Goal: Task Accomplishment & Management: Use online tool/utility

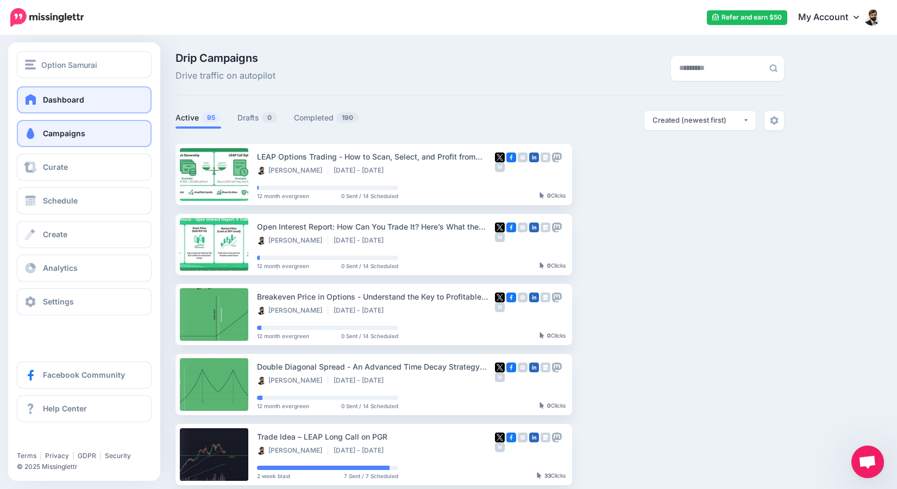
click at [31, 109] on link "Dashboard" at bounding box center [84, 99] width 135 height 27
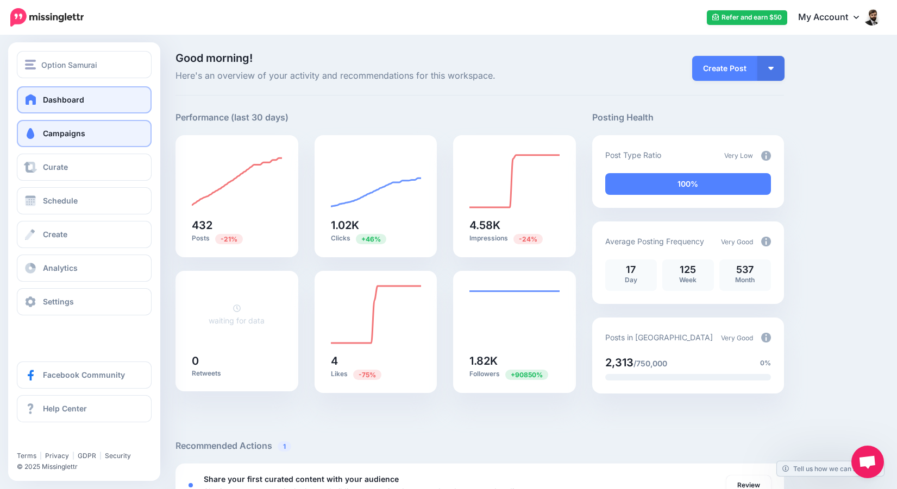
click at [53, 128] on link "Campaigns" at bounding box center [84, 133] width 135 height 27
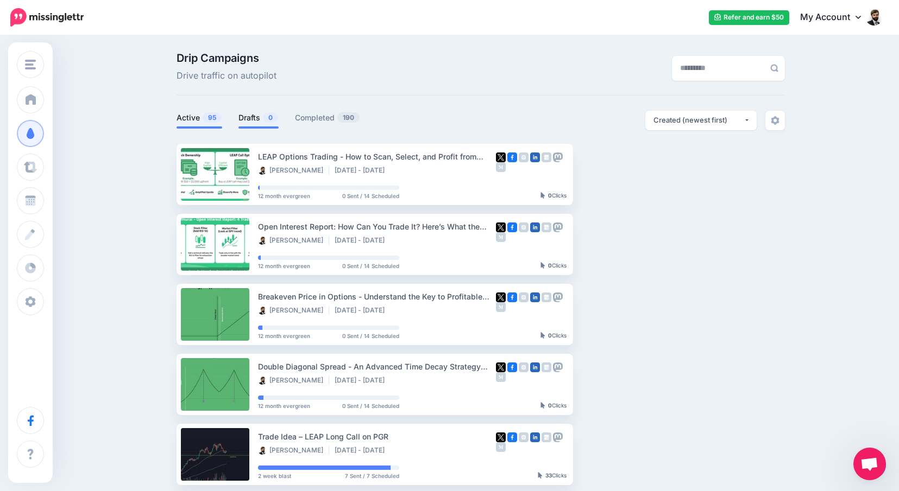
click at [263, 112] on link "Drafts 0" at bounding box center [258, 117] width 40 height 13
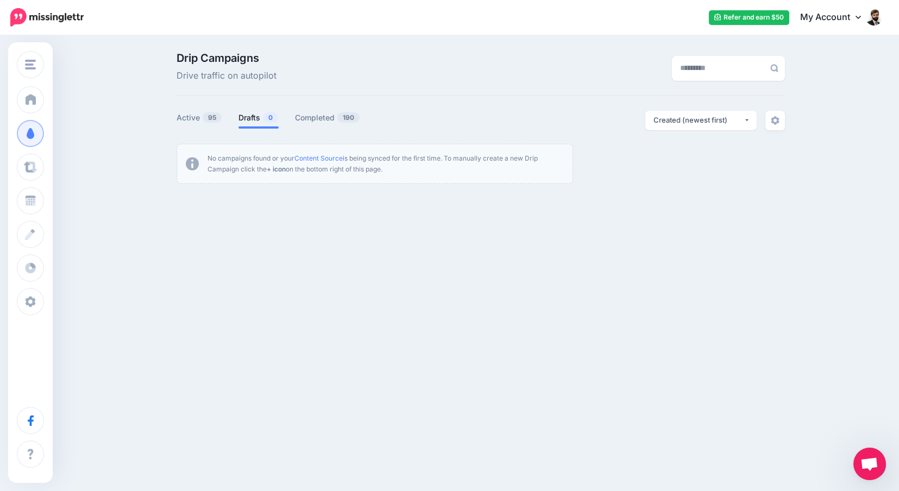
click at [279, 169] on b "+ icon" at bounding box center [276, 169] width 19 height 8
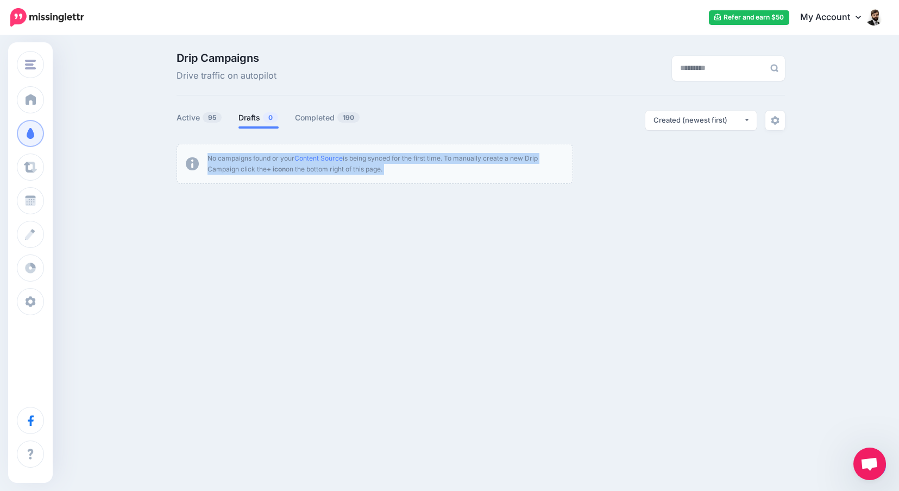
click at [279, 169] on b "+ icon" at bounding box center [276, 169] width 19 height 8
click at [298, 211] on div "Option Samurai Option Samurai Add Workspace Dashboard Campaigns Curate Schedule…" at bounding box center [449, 164] width 899 height 257
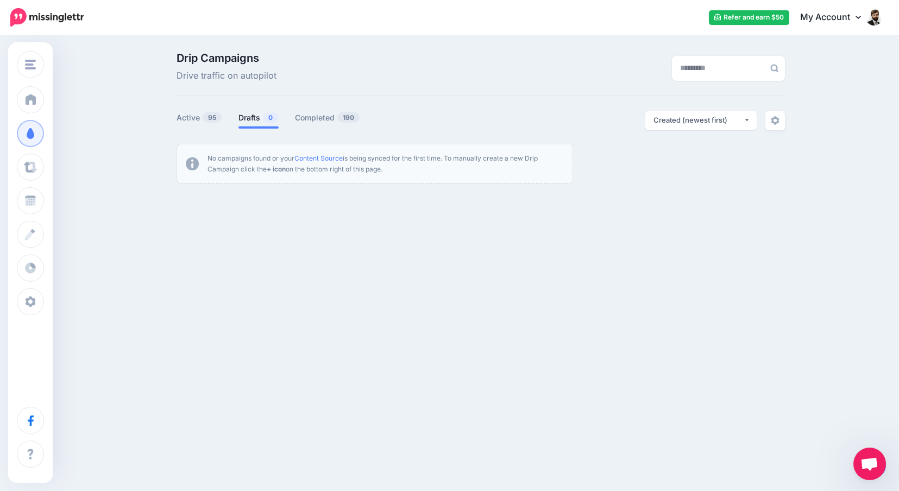
click at [439, 100] on div "Drip Campaigns Drive traffic on autopilot Active 95 0" at bounding box center [480, 118] width 625 height 131
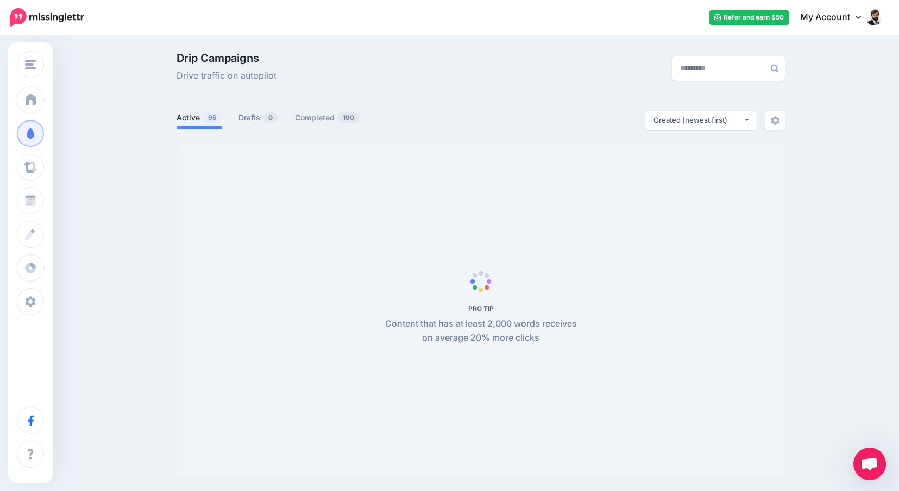
click at [868, 465] on span "Aprire la chat" at bounding box center [869, 465] width 18 height 15
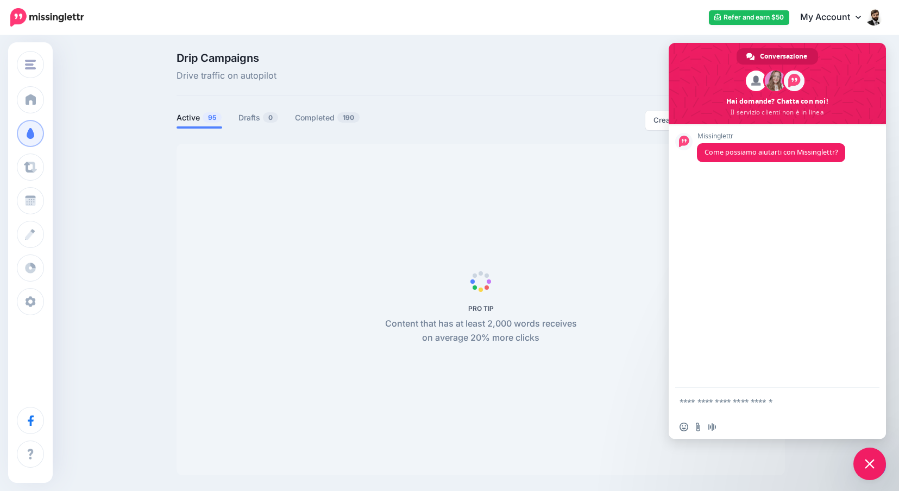
click at [868, 465] on span "Chiudere la chat" at bounding box center [870, 464] width 10 height 10
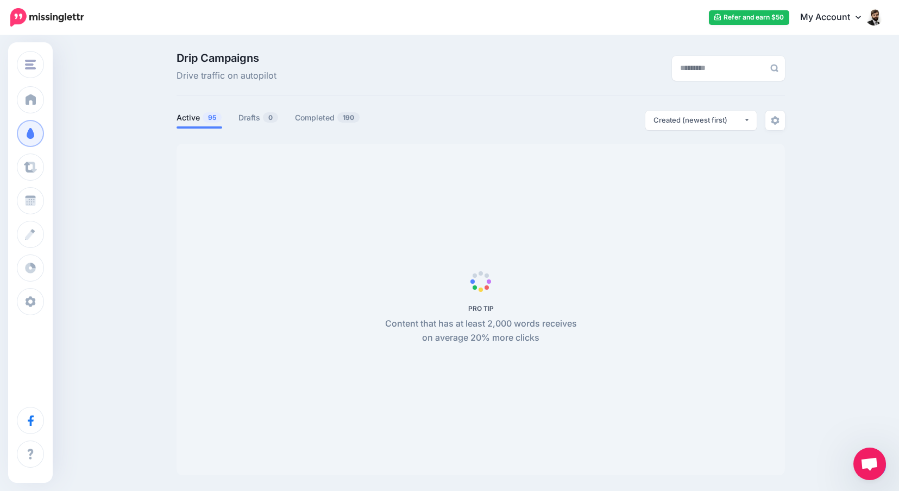
click at [868, 465] on span "Aprire la chat" at bounding box center [869, 465] width 18 height 15
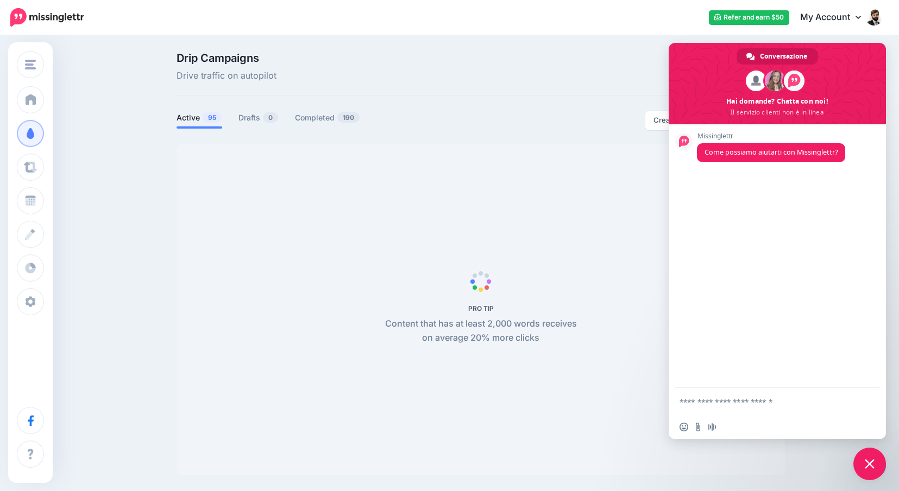
click at [868, 465] on span "Chiudere la chat" at bounding box center [870, 464] width 10 height 10
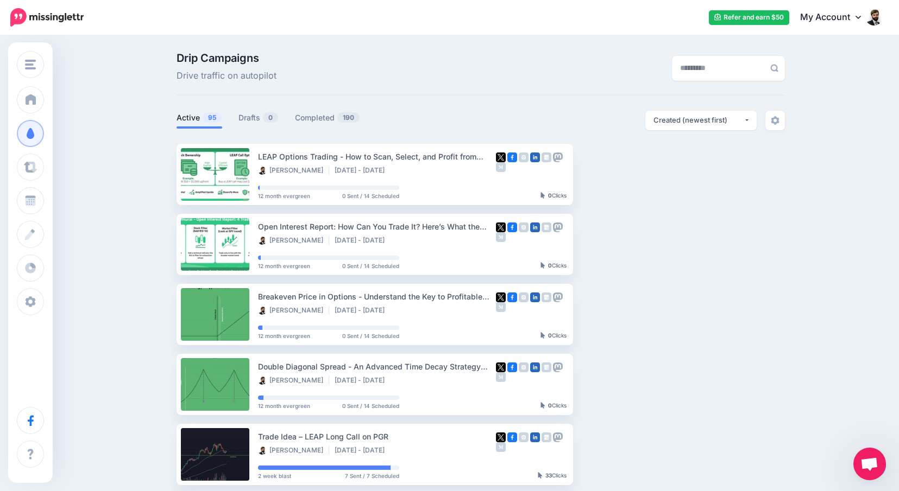
click at [883, 473] on span "Aprire la chat" at bounding box center [869, 464] width 33 height 33
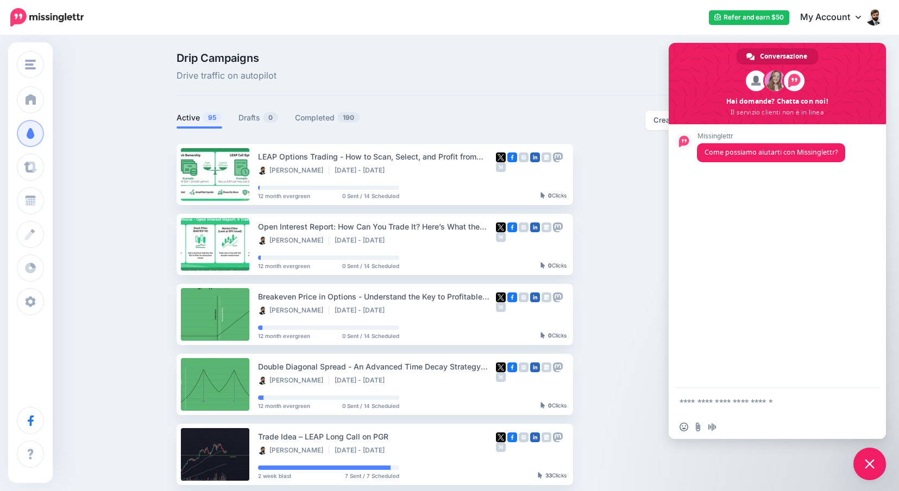
click at [873, 466] on span "Chiudere la chat" at bounding box center [870, 464] width 10 height 10
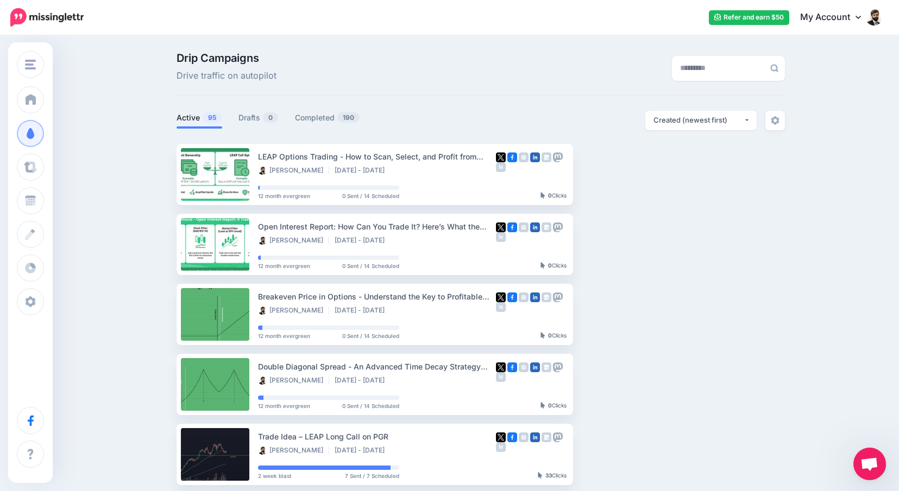
click at [873, 466] on span "Aprire la chat" at bounding box center [869, 465] width 18 height 15
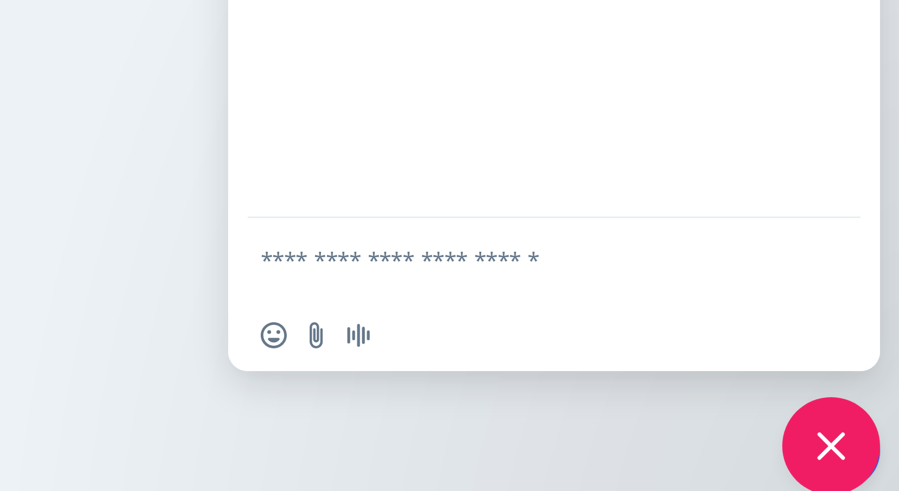
click at [859, 453] on link at bounding box center [873, 465] width 28 height 25
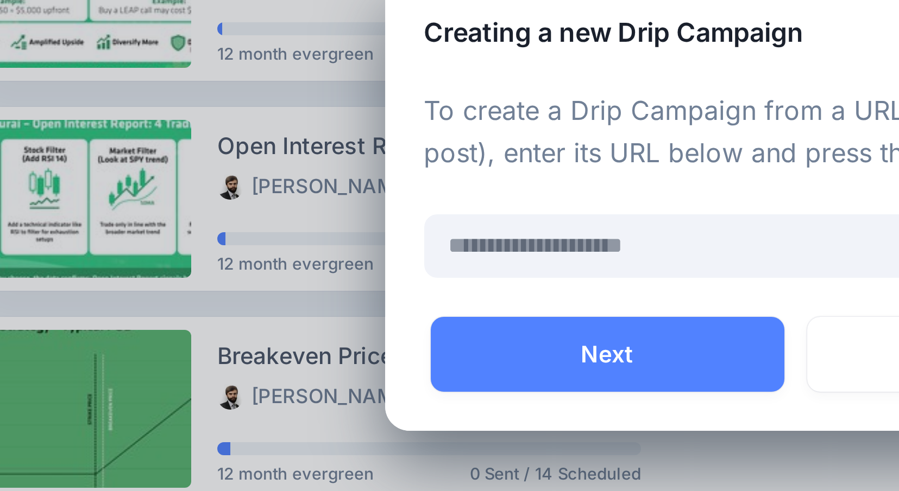
click at [292, 155] on div "Creating a new Drip Campaign To create a Drip Campaign from a URL (such as a bl…" at bounding box center [449, 245] width 899 height 491
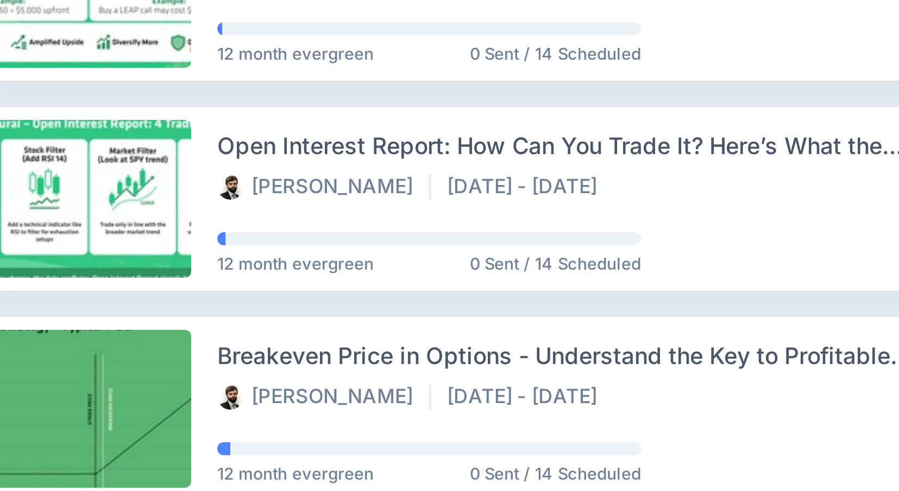
scroll to position [56, 0]
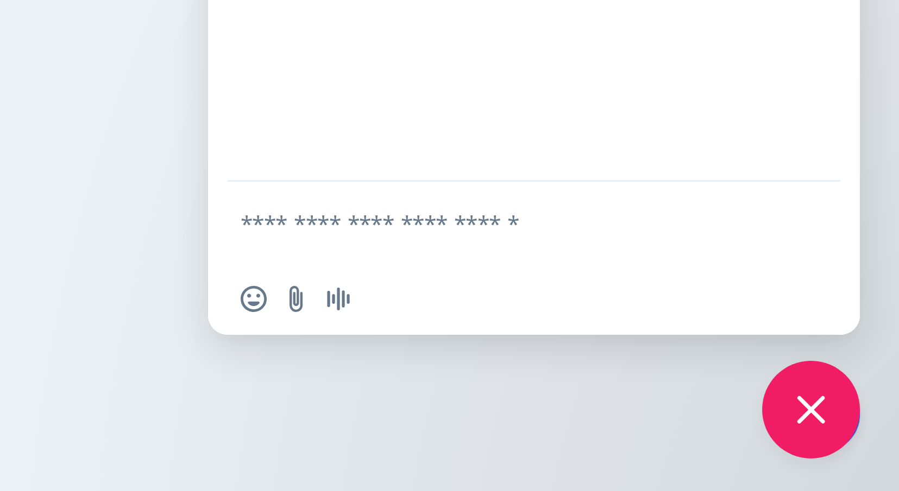
click at [859, 453] on link at bounding box center [873, 465] width 28 height 25
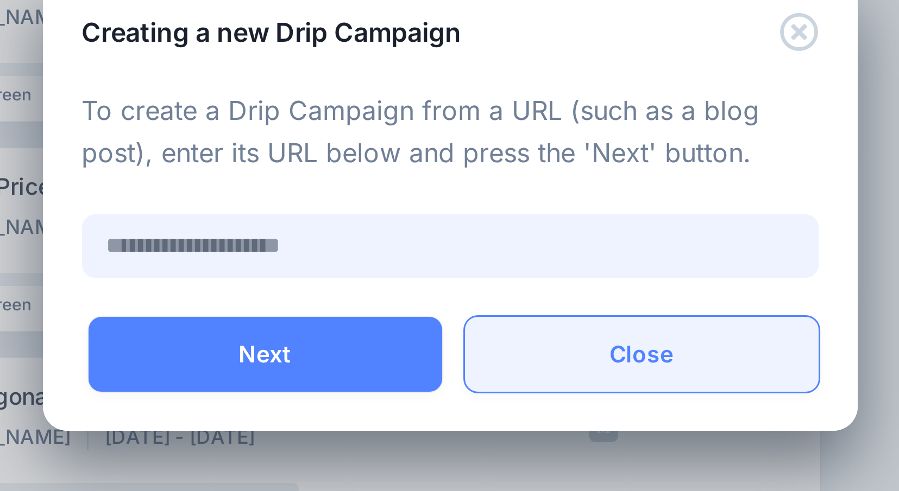
scroll to position [0, 0]
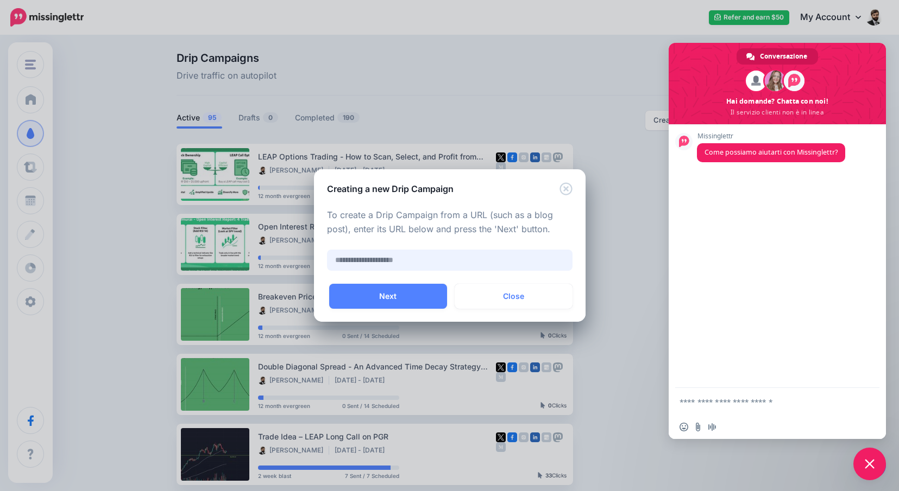
paste input "**********"
type input "**********"
paste input "**********"
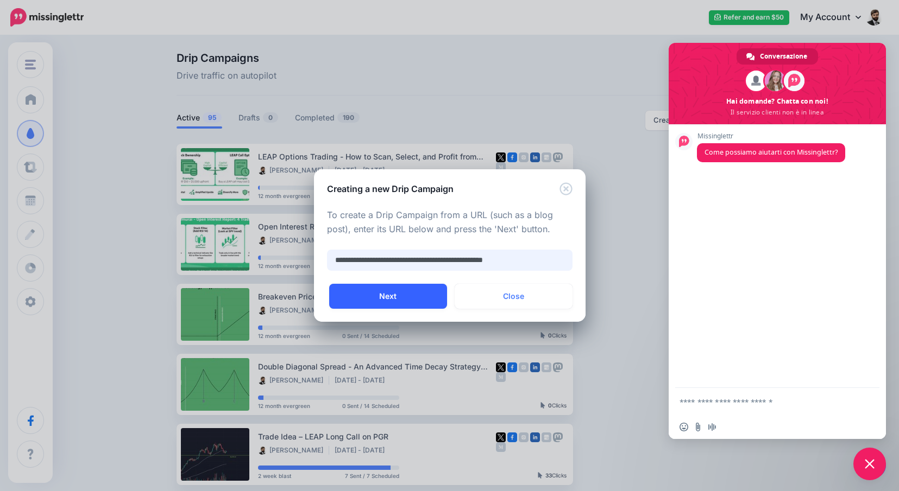
type input "**********"
click at [414, 290] on button "Next" at bounding box center [388, 296] width 118 height 25
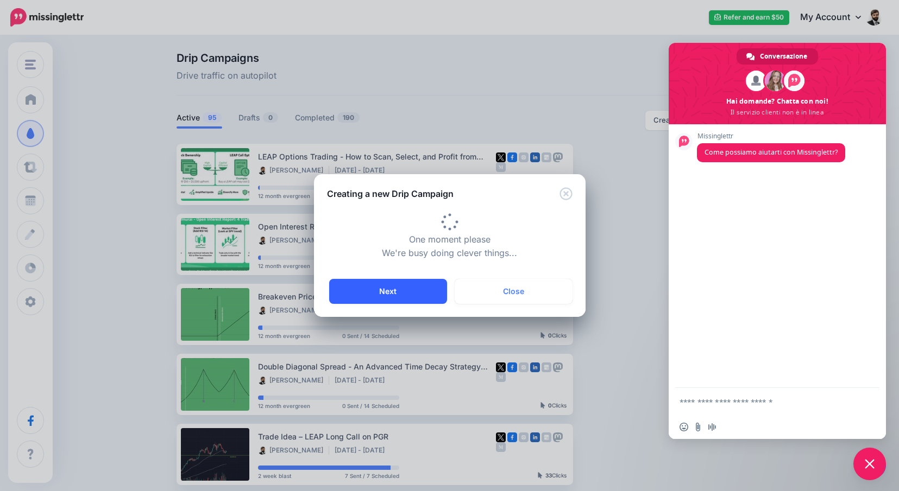
type input "**********"
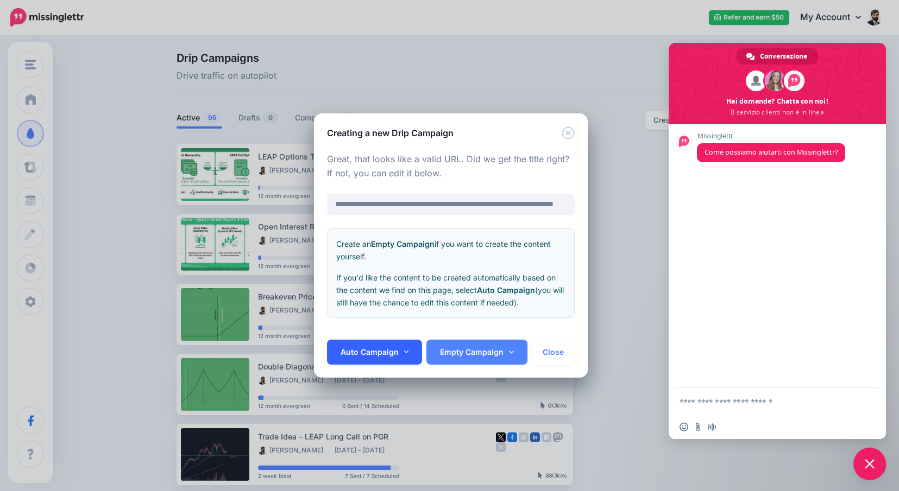
click at [395, 355] on link "Auto Campaign" at bounding box center [375, 352] width 96 height 25
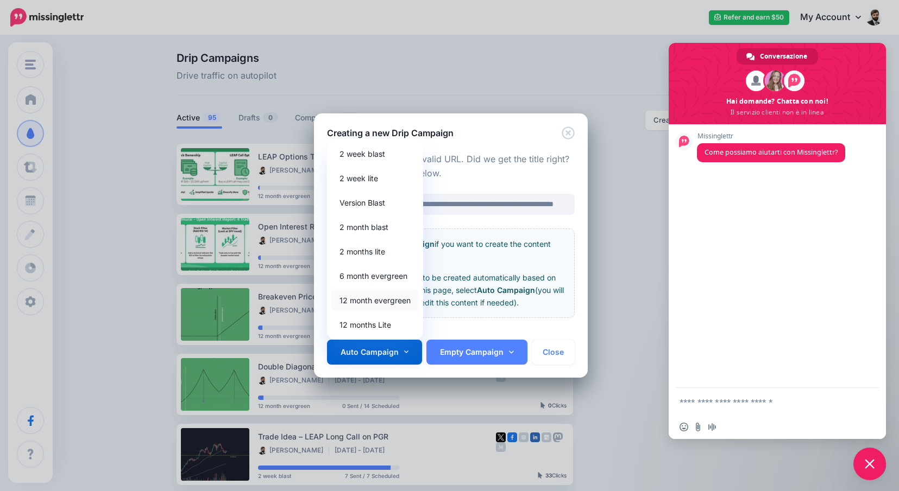
click at [372, 299] on link "12 month evergreen" at bounding box center [374, 300] width 87 height 21
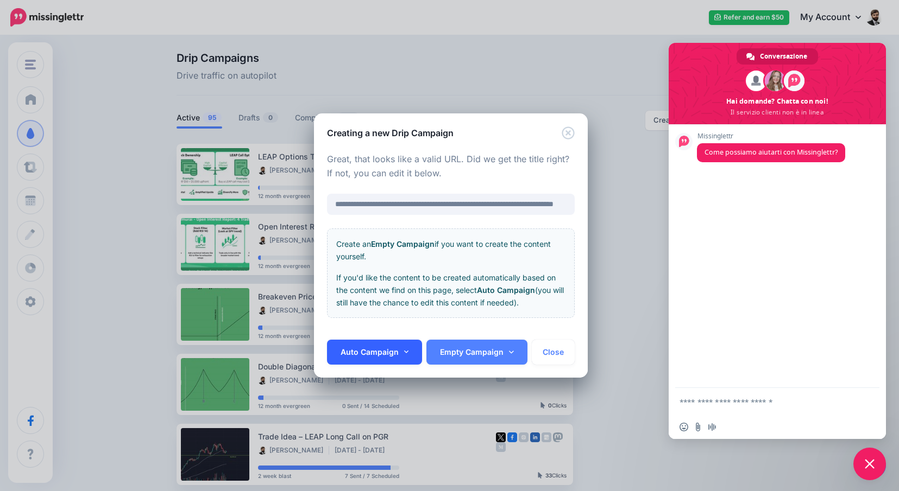
click at [389, 348] on link "Auto Campaign" at bounding box center [375, 352] width 96 height 25
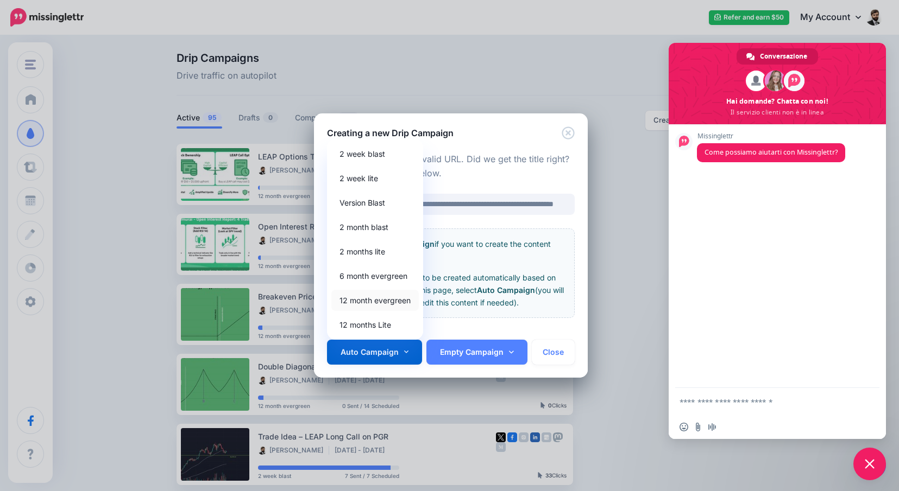
click at [353, 303] on link "12 month evergreen" at bounding box center [374, 300] width 87 height 21
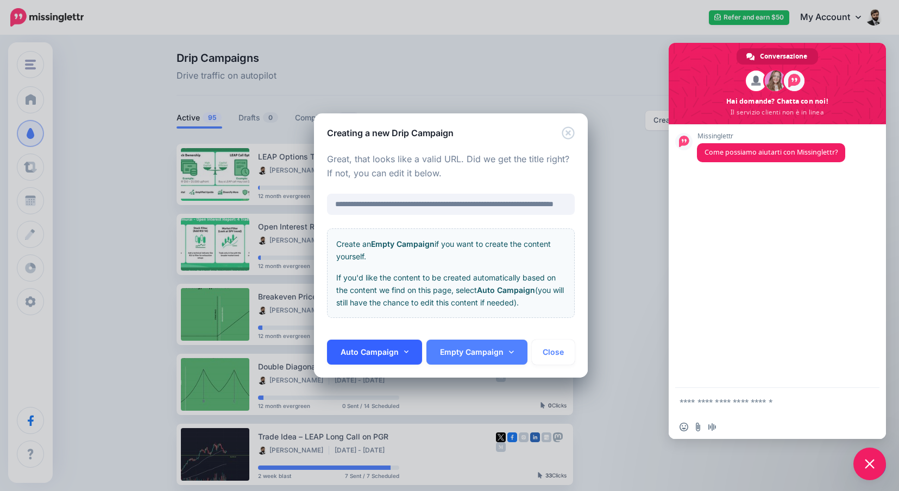
click at [374, 345] on link "Auto Campaign" at bounding box center [375, 352] width 96 height 25
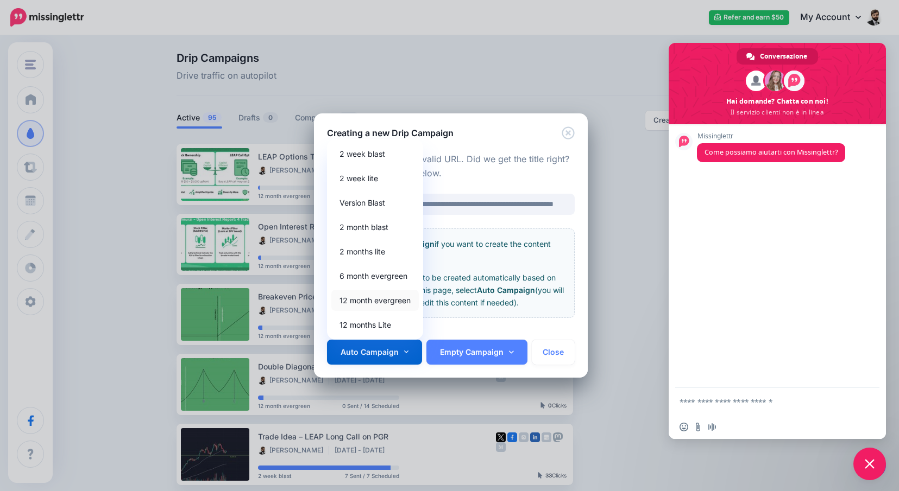
click at [368, 302] on link "12 month evergreen" at bounding box center [374, 300] width 87 height 21
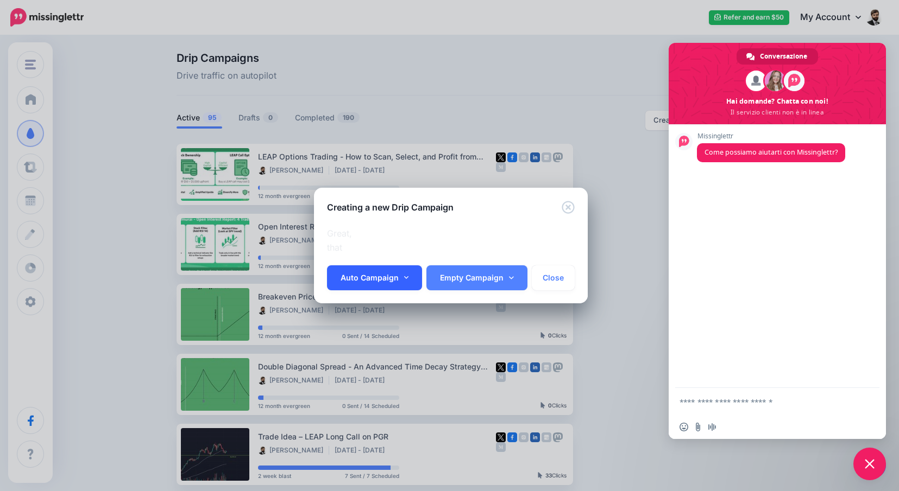
scroll to position [290, 0]
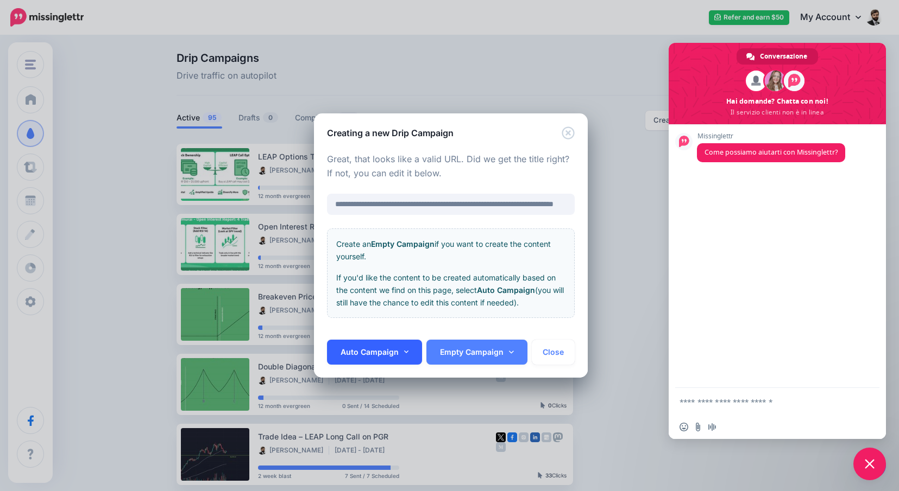
click at [388, 351] on link "Auto Campaign" at bounding box center [375, 352] width 96 height 25
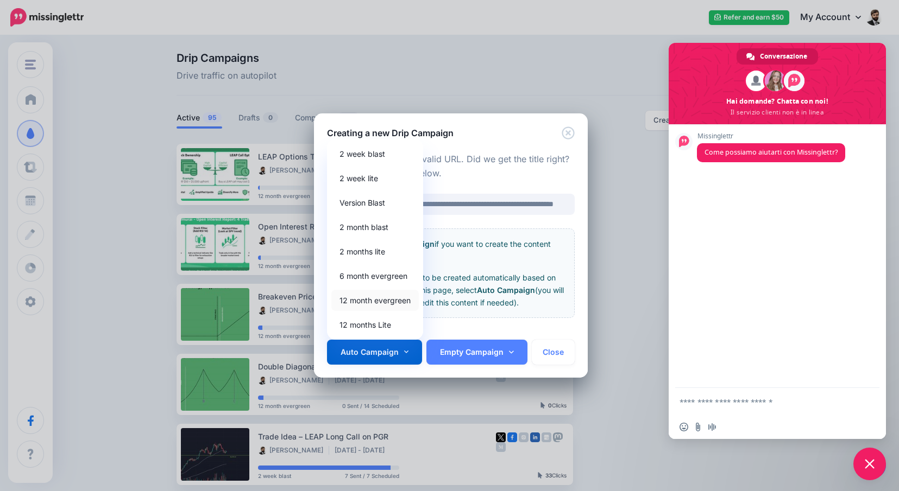
click at [373, 299] on link "12 month evergreen" at bounding box center [374, 300] width 87 height 21
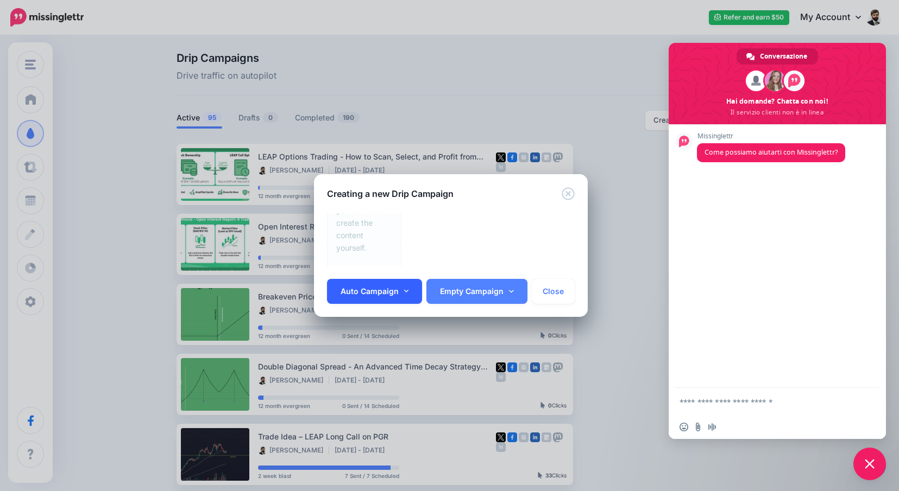
scroll to position [0, 0]
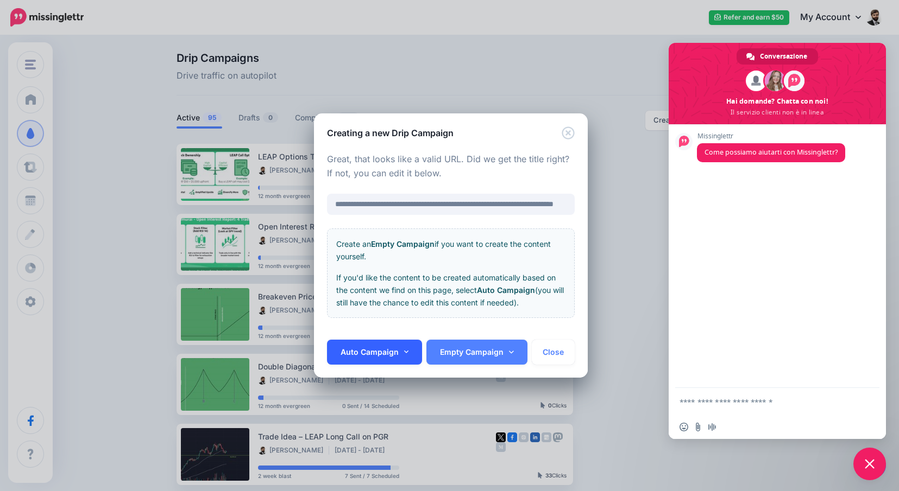
click at [399, 349] on link "Auto Campaign" at bounding box center [375, 352] width 96 height 25
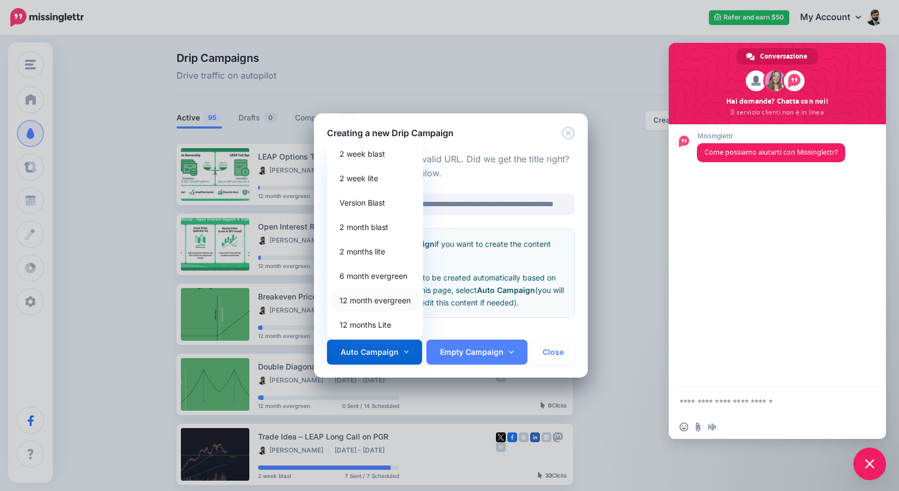
click at [390, 305] on link "12 month evergreen" at bounding box center [374, 300] width 87 height 21
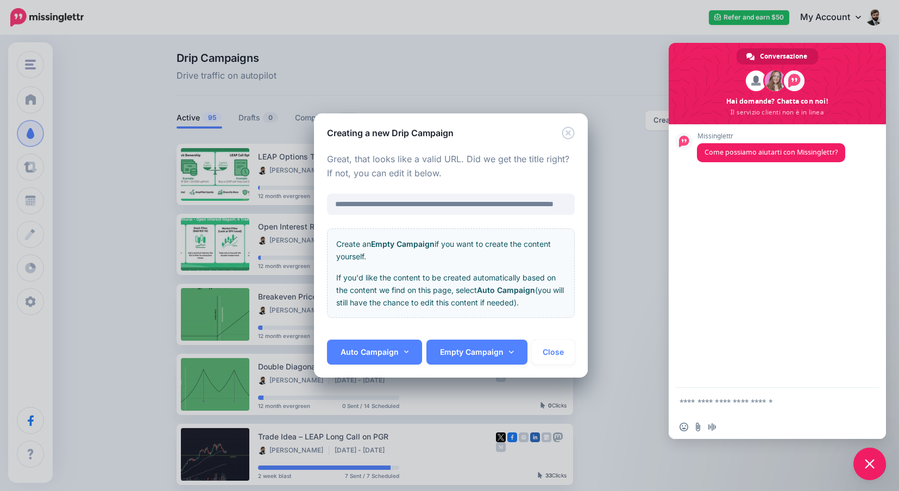
click at [570, 130] on icon "Close" at bounding box center [568, 133] width 12 height 12
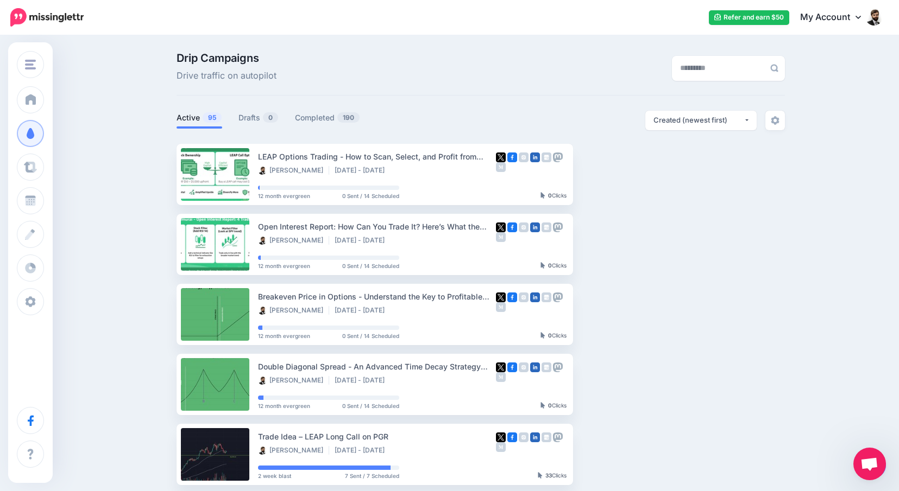
type textarea "**********"
